Goal: Task Accomplishment & Management: Manage account settings

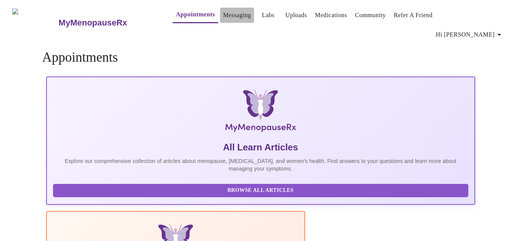
click at [223, 16] on link "Messaging" at bounding box center [237, 15] width 28 height 11
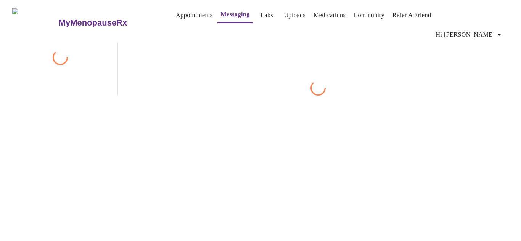
click at [220, 16] on link "Messaging" at bounding box center [234, 14] width 29 height 11
click at [299, 90] on div at bounding box center [318, 87] width 382 height 15
click at [503, 30] on icon "button" at bounding box center [499, 34] width 9 height 9
click at [479, 53] on li "Log out" at bounding box center [488, 57] width 35 height 14
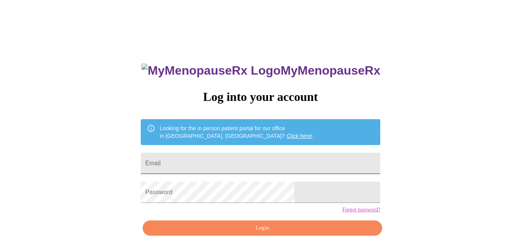
click at [283, 169] on input "Email" at bounding box center [261, 163] width 240 height 21
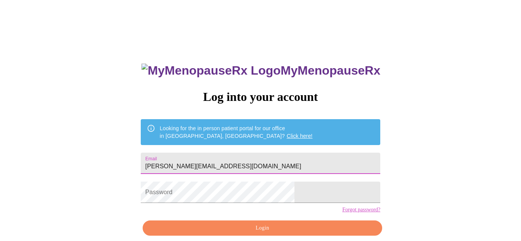
type input "denise.ashby17@gmail.com"
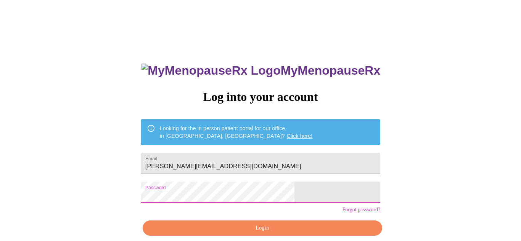
click at [183, 203] on div "MyMenopauseRx Log into your account Looking for the in person patient portal fo…" at bounding box center [260, 171] width 255 height 241
click at [315, 233] on span "Login" at bounding box center [262, 229] width 222 height 10
click at [315, 240] on div "MyMenopauseRx Log into your account Looking for the in person patient portal fo…" at bounding box center [260, 171] width 255 height 241
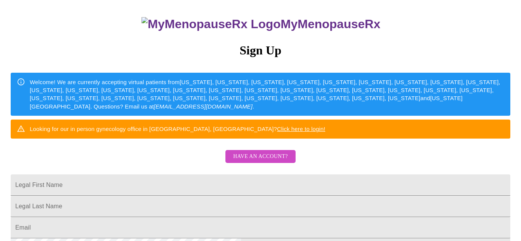
scroll to position [219, 0]
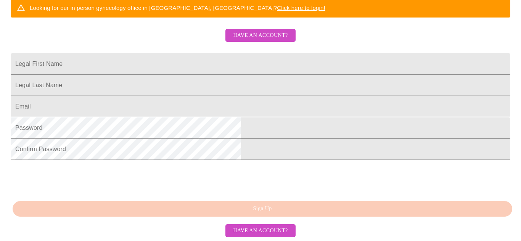
click at [237, 31] on span "Have an account?" at bounding box center [260, 36] width 55 height 10
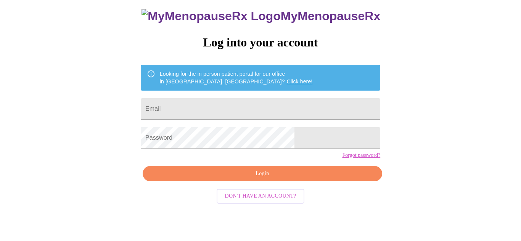
scroll to position [34, 0]
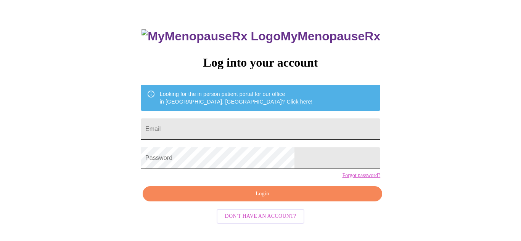
click at [197, 125] on input "Email" at bounding box center [261, 129] width 240 height 21
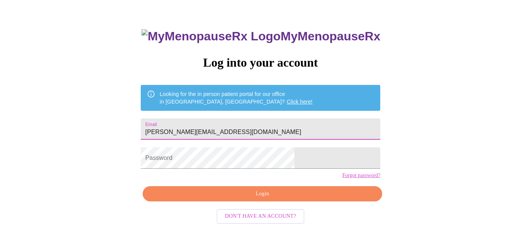
type input "denise.ashby17@gmail.com"
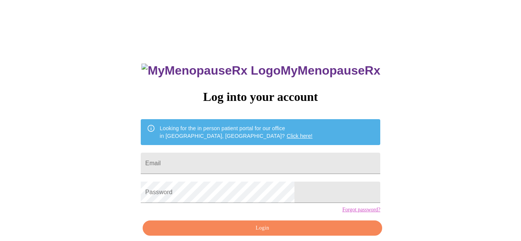
scroll to position [34, 0]
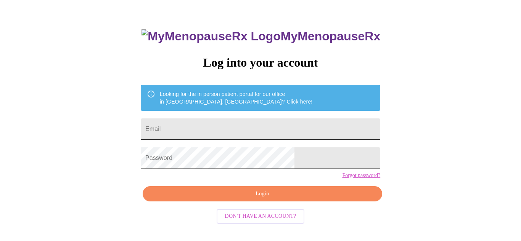
click at [228, 119] on input "Email" at bounding box center [261, 129] width 240 height 21
type input "[PERSON_NAME][EMAIL_ADDRESS][DOMAIN_NAME]"
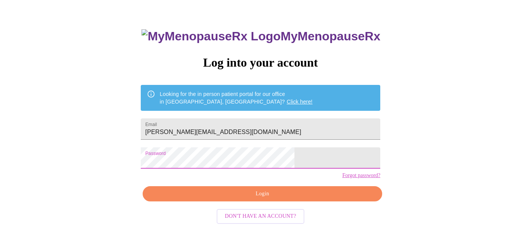
click at [243, 199] on div "MyMenopauseRx Log into your account Looking for the in person patient portal fo…" at bounding box center [260, 137] width 255 height 241
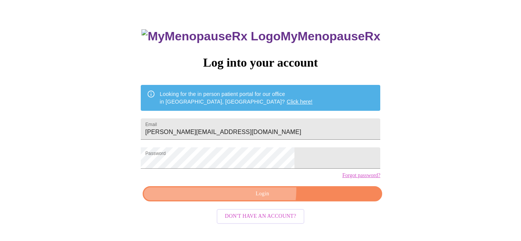
click at [244, 199] on span "Login" at bounding box center [262, 195] width 222 height 10
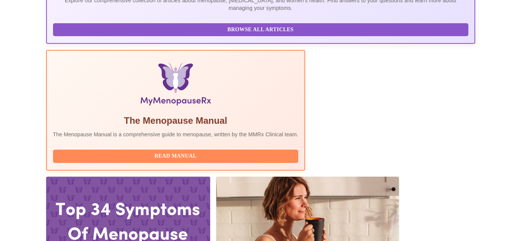
scroll to position [204, 0]
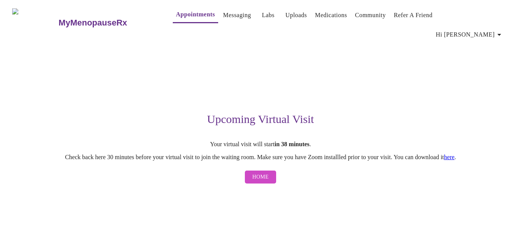
click at [258, 173] on span "Home" at bounding box center [260, 178] width 16 height 10
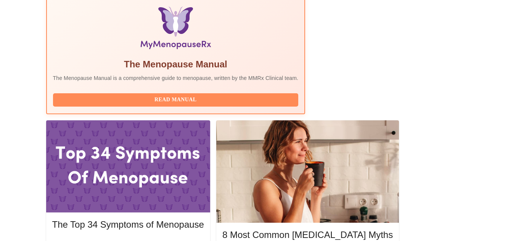
scroll to position [262, 0]
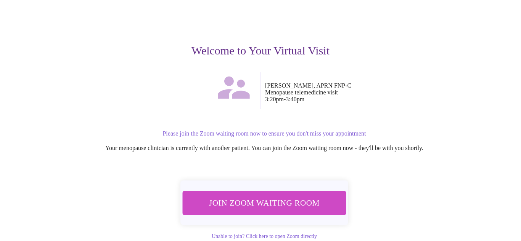
scroll to position [77, 0]
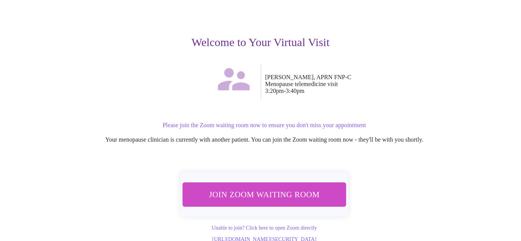
click at [304, 188] on span "Join Zoom Waiting Room" at bounding box center [264, 195] width 143 height 14
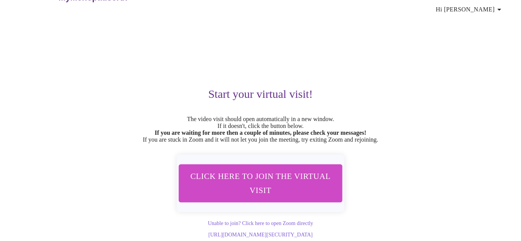
scroll to position [31, 0]
